Goal: Transaction & Acquisition: Purchase product/service

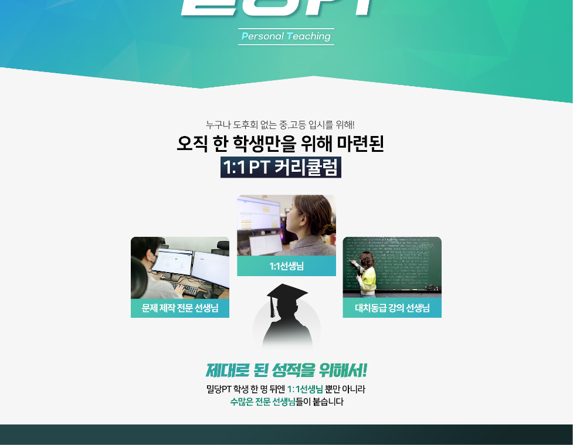
scroll to position [709, 0]
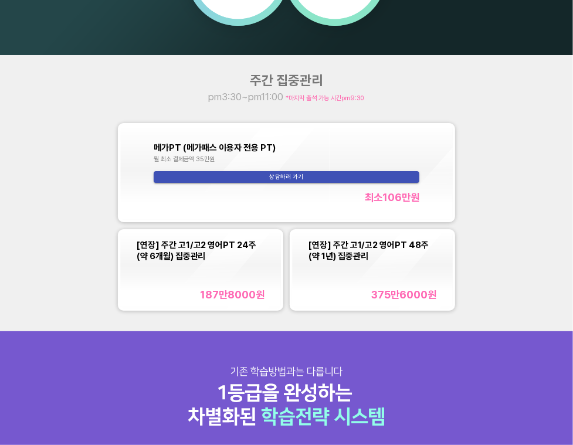
click at [494, 272] on div "주간 집중관리 pm3:30~pm11:00 *마지막 출석 가능 시간 pm9:30 메가PT (메가패스 이용자 전용 PT) 월 최소 결제금액 35만…" at bounding box center [286, 193] width 573 height 277
click at [501, 267] on div "주간 집중관리 pm3:30~pm11:00 *마지막 출석 가능 시간 pm9:30 메가PT (메가패스 이용자 전용 PT) 월 최소 결제금액 35만…" at bounding box center [286, 193] width 573 height 277
click at [512, 308] on div "주간 집중관리 pm3:30~pm11:00 *마지막 출석 가능 시간 pm9:30 메가PT (메가패스 이용자 전용 PT) 월 최소 결제금액 35만…" at bounding box center [286, 193] width 573 height 277
click at [510, 276] on div "주간 집중관리 pm3:30~pm11:00 *마지막 출석 가능 시간 pm9:30 메가PT (메가패스 이용자 전용 PT) 월 최소 결제금액 35만…" at bounding box center [286, 193] width 573 height 277
click at [510, 279] on div "주간 집중관리 pm3:30~pm11:00 *마지막 출석 가능 시간 pm9:30 메가PT (메가패스 이용자 전용 PT) 월 최소 결제금액 35만…" at bounding box center [286, 193] width 573 height 277
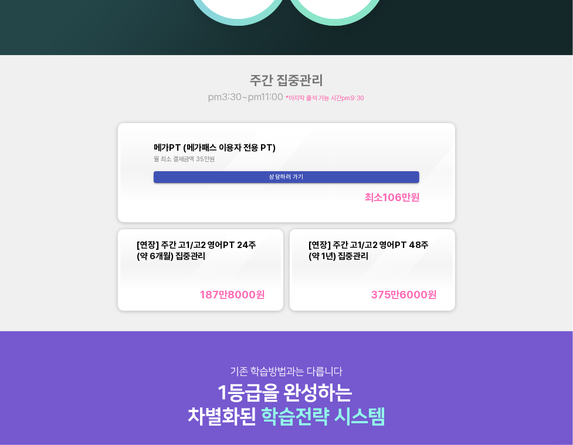
click at [510, 298] on div "주간 집중관리 pm3:30~pm11:00 *마지막 출석 가능 시간 pm9:30 메가PT (메가패스 이용자 전용 PT) 월 최소 결제금액 35만…" at bounding box center [286, 193] width 573 height 277
click at [497, 279] on div "주간 집중관리 pm3:30~pm11:00 *마지막 출석 가능 시간 pm9:30 메가PT (메가패스 이용자 전용 PT) 월 최소 결제금액 35만…" at bounding box center [286, 193] width 573 height 277
click at [498, 288] on div "주간 집중관리 pm3:30~pm11:00 *마지막 출석 가능 시간 pm9:30 메가PT (메가패스 이용자 전용 PT) 월 최소 결제금액 35만…" at bounding box center [286, 193] width 573 height 277
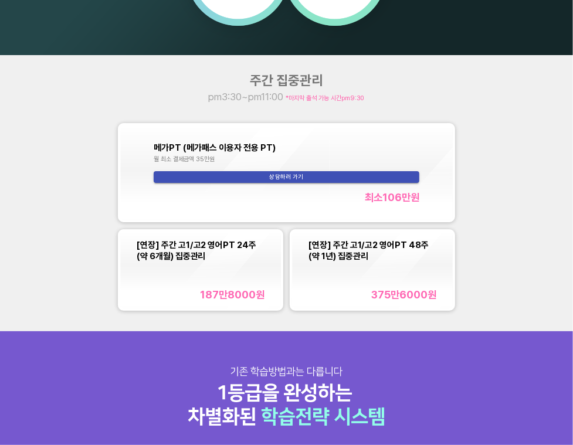
click at [501, 274] on div "주간 집중관리 pm3:30~pm11:00 *마지막 출석 가능 시간 pm9:30 메가PT (메가패스 이용자 전용 PT) 월 최소 결제금액 35만…" at bounding box center [286, 193] width 573 height 277
click at [511, 259] on div "주간 집중관리 pm3:30~pm11:00 *마지막 출석 가능 시간 pm9:30 메가PT (메가패스 이용자 전용 PT) 월 최소 결제금액 35만…" at bounding box center [286, 193] width 573 height 277
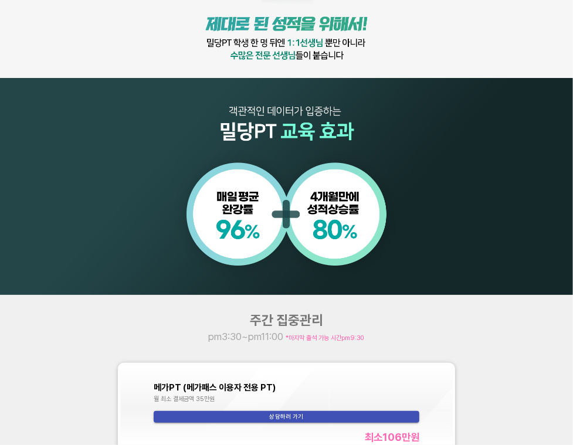
scroll to position [821, 0]
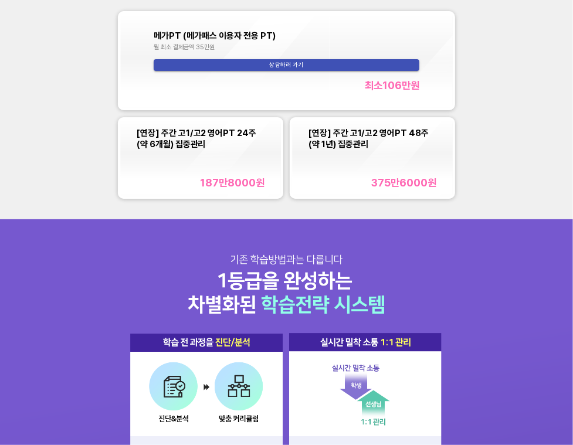
click at [376, 181] on div "375만6000 원" at bounding box center [403, 182] width 65 height 12
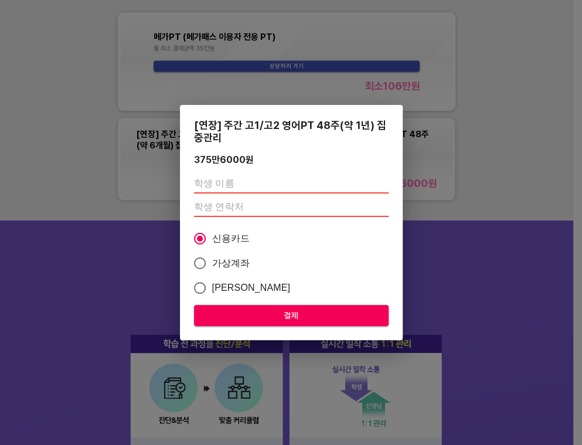
click at [321, 189] on input "text" at bounding box center [291, 184] width 195 height 19
click at [461, 189] on div "[연장] 주간 고1/고2 영어PT 48주(약 1년) 집중관리 375만6000 원 신용카드 가상계좌 카카오페이 결제" at bounding box center [291, 222] width 582 height 445
